Goal: Transaction & Acquisition: Purchase product/service

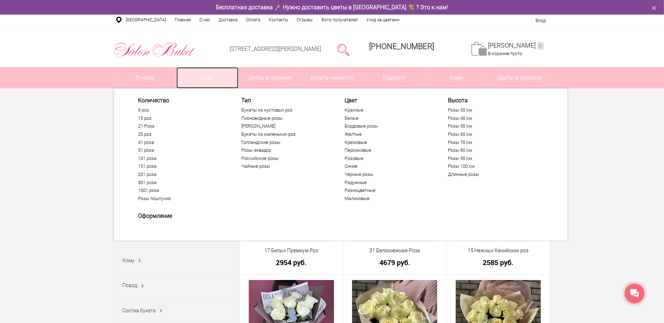
click at [200, 83] on link "Розы" at bounding box center [208, 77] width 62 height 21
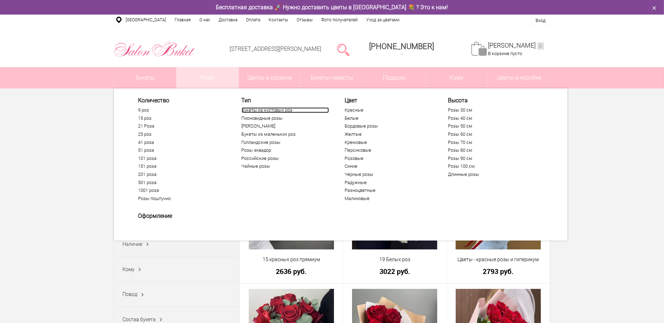
click at [251, 108] on link "Букеты из кустовых роз" at bounding box center [285, 110] width 87 height 6
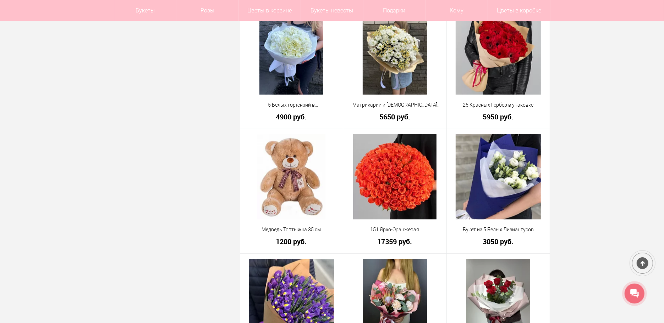
scroll to position [1584, 0]
